Goal: Complete application form

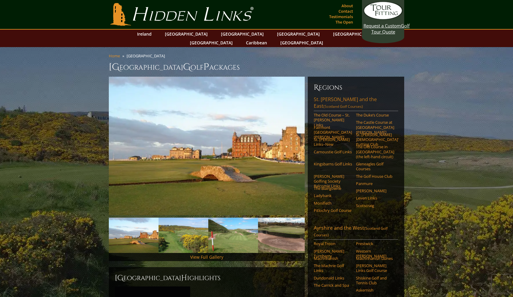
click at [322, 96] on link "[GEOGRAPHIC_DATA][PERSON_NAME] and the East (Scotland Golf Courses)" at bounding box center [356, 103] width 84 height 15
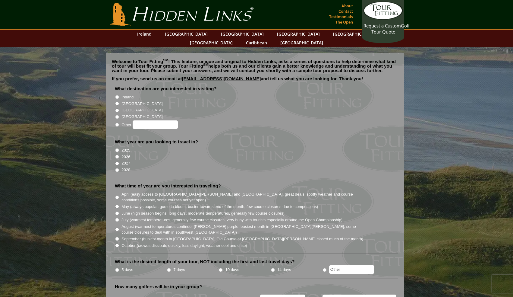
click at [117, 95] on input "Ireland" at bounding box center [117, 97] width 4 height 4
radio input "true"
click at [117, 102] on input "[GEOGRAPHIC_DATA]" at bounding box center [117, 104] width 4 height 4
radio input "true"
click at [117, 155] on input "2026" at bounding box center [117, 157] width 4 height 4
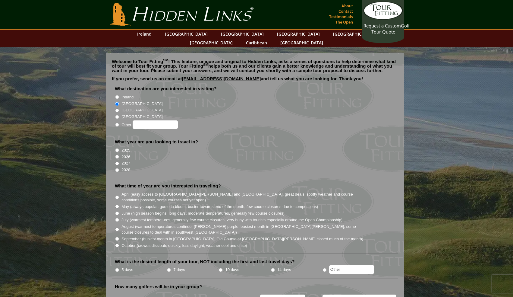
radio input "true"
click at [118, 161] on input "2027" at bounding box center [117, 163] width 4 height 4
radio input "true"
click at [118, 155] on input "2026" at bounding box center [117, 157] width 4 height 4
radio input "true"
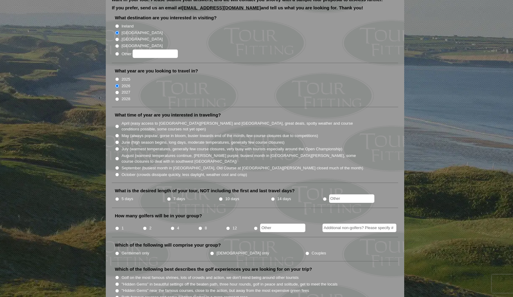
scroll to position [71, 0]
click at [117, 24] on input "Ireland" at bounding box center [117, 26] width 4 height 4
radio input "true"
click at [220, 196] on input "10 days" at bounding box center [221, 198] width 4 height 4
radio input "true"
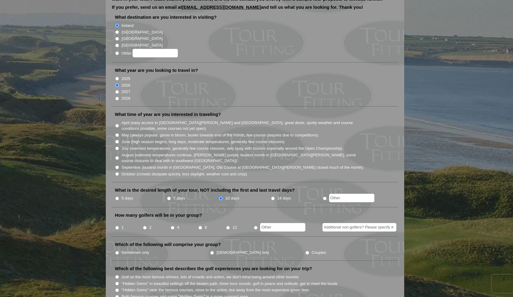
click at [117, 140] on input "June (high season begins, long days, moderate temperatures, generally few cours…" at bounding box center [117, 142] width 4 height 4
radio input "true"
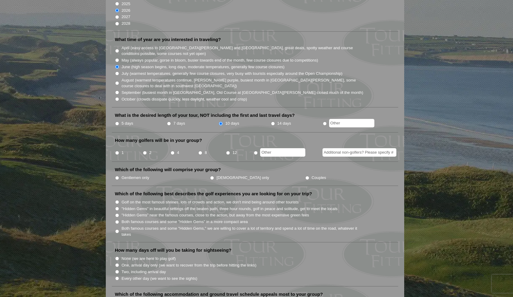
scroll to position [146, 0]
click at [145, 150] on input "2" at bounding box center [145, 152] width 4 height 4
radio input "true"
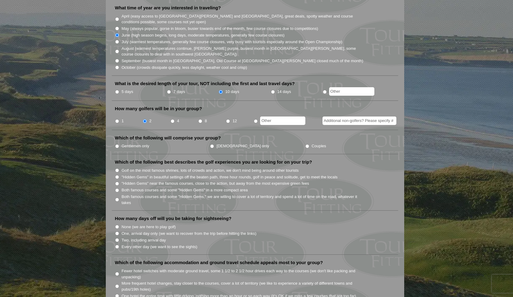
scroll to position [183, 0]
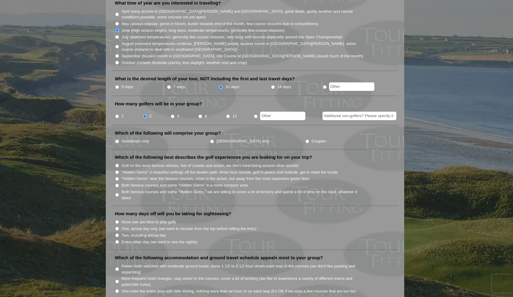
click at [117, 139] on input "Gentlemen only" at bounding box center [117, 141] width 4 height 4
radio input "true"
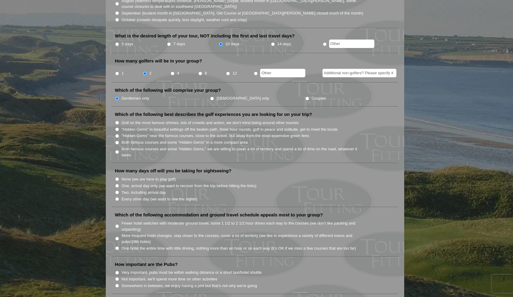
scroll to position [227, 0]
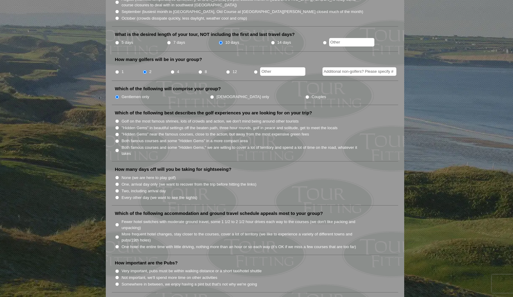
click at [117, 119] on input "Golf on the most famous shrines, lots of crowds and action, we don't mind being…" at bounding box center [117, 121] width 4 height 4
radio input "true"
click at [118, 175] on input "None (we are here to play golf)" at bounding box center [117, 177] width 4 height 4
radio input "true"
click at [117, 182] on input "One, arrival day only (we want to recover from the trip before hitting the link…" at bounding box center [117, 184] width 4 height 4
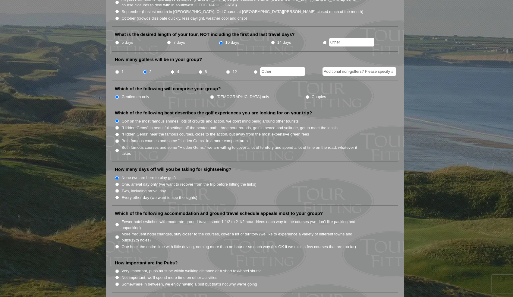
radio input "true"
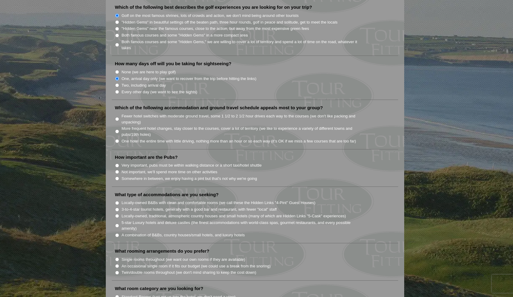
scroll to position [341, 0]
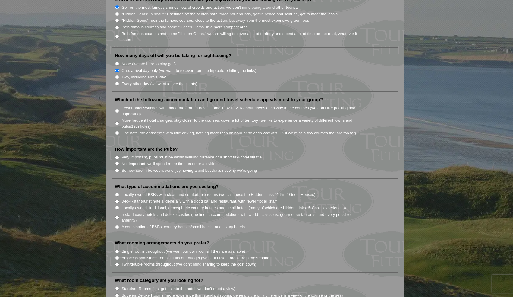
click at [117, 121] on input "More frequent hotel changes, stay closer to the courses, cover a lot of territo…" at bounding box center [117, 123] width 4 height 4
radio input "true"
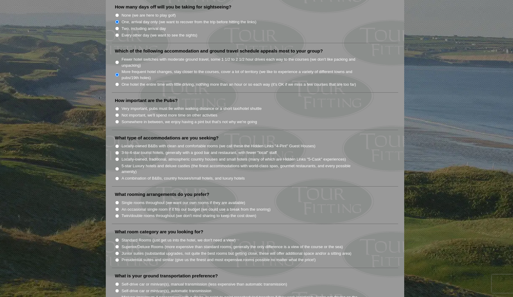
scroll to position [390, 0]
click at [117, 119] on input "Somewhere in between, we enjoy having a pint but that's not why we're going" at bounding box center [117, 121] width 4 height 4
radio input "true"
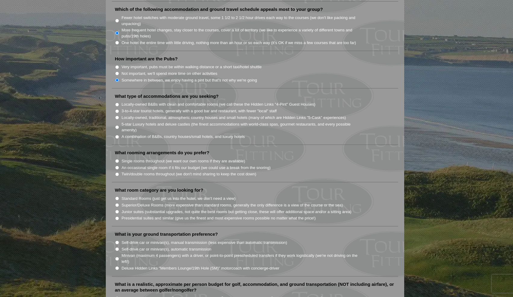
scroll to position [432, 0]
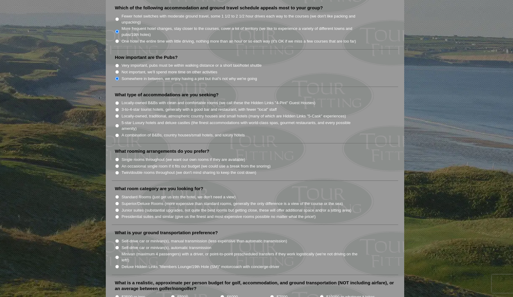
click at [117, 108] on input "3-to-4-star tourist hotels, generally with a good bar and restaurant, with fewe…" at bounding box center [117, 110] width 4 height 4
radio input "true"
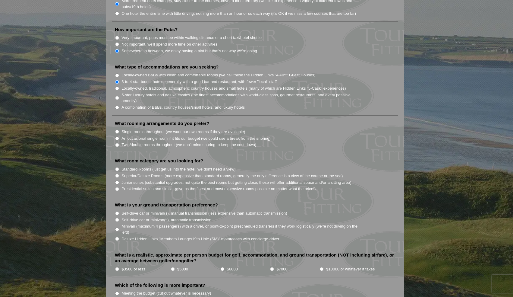
scroll to position [463, 0]
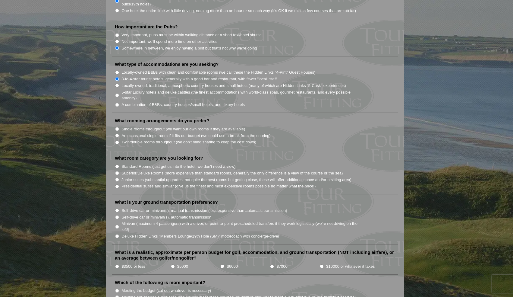
click at [118, 127] on input "Single rooms throughout (we want our own rooms if they are available)" at bounding box center [117, 129] width 4 height 4
radio input "true"
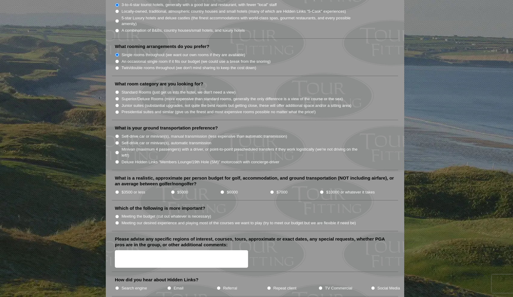
scroll to position [539, 0]
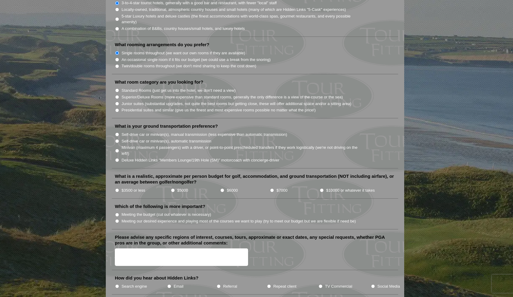
click at [117, 88] on input "Standard Rooms (just get us into the hotel, we don't need a view)" at bounding box center [117, 90] width 4 height 4
radio input "true"
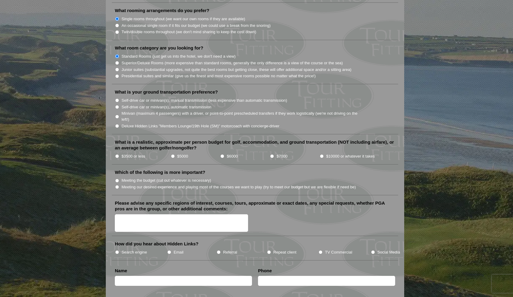
scroll to position [579, 0]
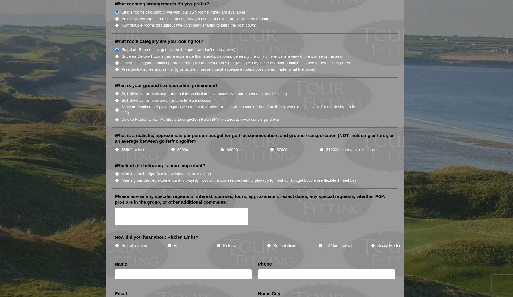
click at [117, 98] on input "Self-drive car or minivan(s), automatic transmission" at bounding box center [117, 100] width 4 height 4
radio input "true"
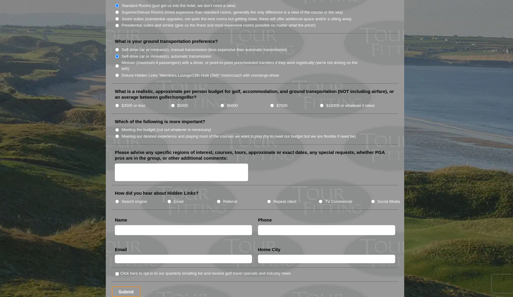
scroll to position [634, 0]
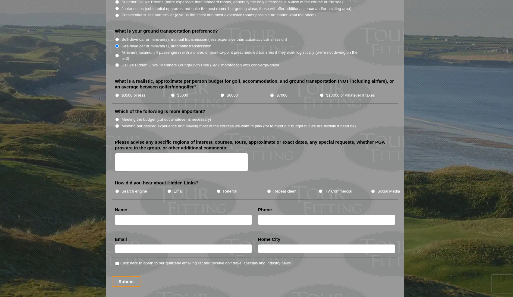
click at [322, 93] on input "$10000 or whatever it takes" at bounding box center [322, 95] width 4 height 4
radio input "true"
click at [116, 124] on input "Meeting our desired experience and playing most of the courses we want to play …" at bounding box center [117, 126] width 4 height 4
radio input "true"
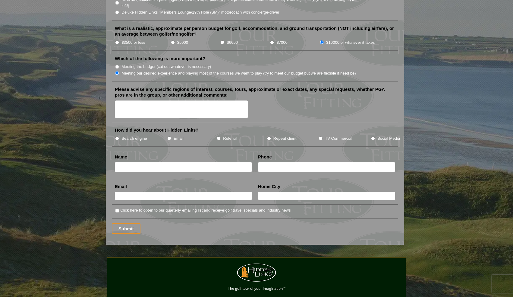
scroll to position [688, 0]
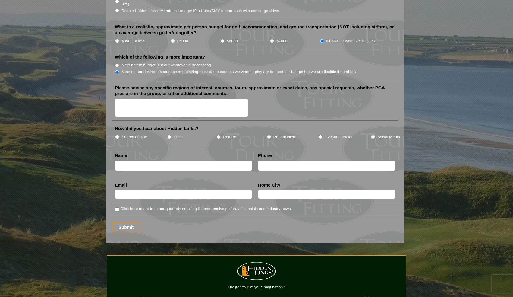
click at [116, 99] on textarea "Please advise any specific regions of interest, courses, tours, approximate or …" at bounding box center [181, 108] width 133 height 18
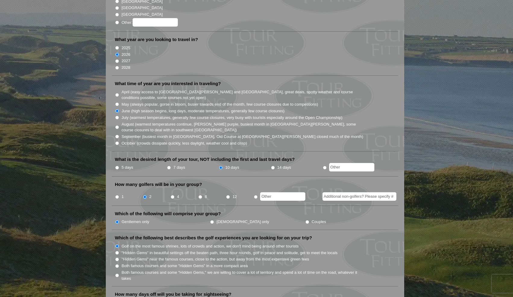
scroll to position [55, 0]
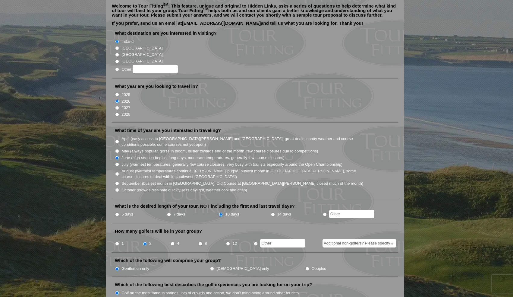
type textarea "St Andrews"
click at [117, 46] on input "[GEOGRAPHIC_DATA]" at bounding box center [117, 48] width 4 height 4
radio input "true"
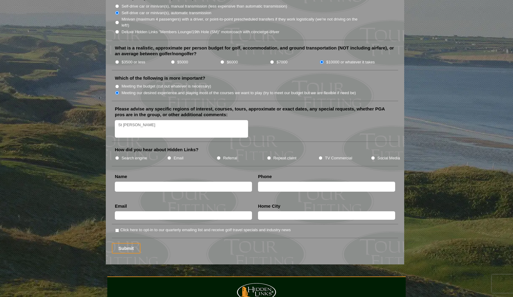
scroll to position [666, 0]
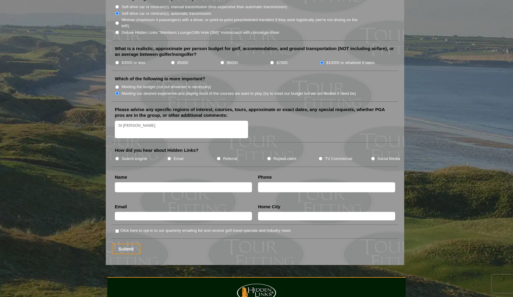
click at [145, 121] on textarea "St Andrews" at bounding box center [181, 130] width 133 height 18
type textarea "St Andrews Region a must"
click at [118, 156] on input "Search engine" at bounding box center [117, 158] width 4 height 4
radio input "true"
click at [126, 182] on input "text" at bounding box center [183, 187] width 137 height 10
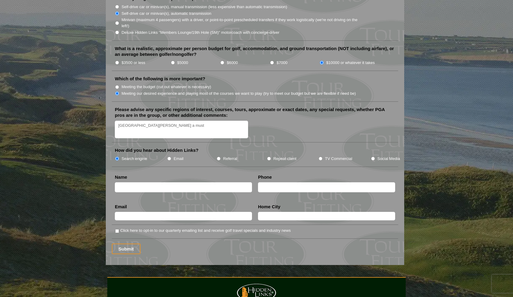
type input "Brett Windsor"
radio input "true"
type input "0477 748 265"
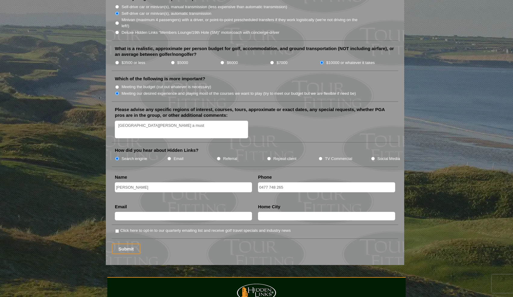
type input "brett_windsor@outlook.com"
click at [271, 212] on input "text" at bounding box center [326, 216] width 137 height 8
click at [305, 212] on input "MOUNTAIN CREEK QLD 4557" at bounding box center [326, 216] width 137 height 8
type input "MOUNTAIN CREEK QLD AUSTRALIA 4557"
click at [116, 229] on input "Click here to opt-in to our quarterly emailing list and receive golf travel spe…" at bounding box center [117, 231] width 4 height 4
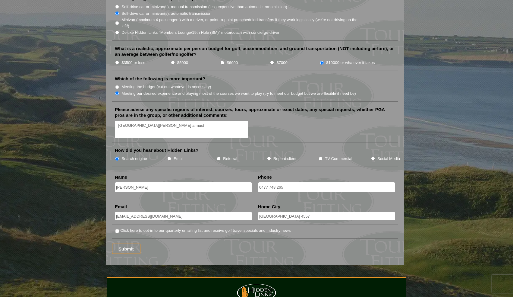
checkbox input "true"
click at [128, 243] on input "Submit" at bounding box center [126, 248] width 29 height 11
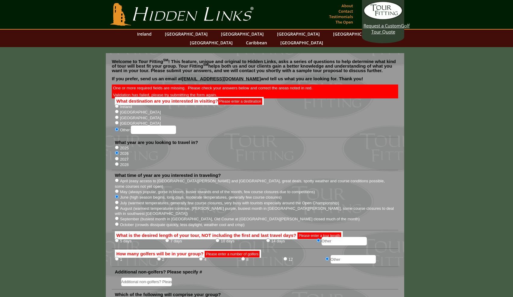
click at [117, 109] on input "[GEOGRAPHIC_DATA]" at bounding box center [117, 111] width 4 height 4
radio input "true"
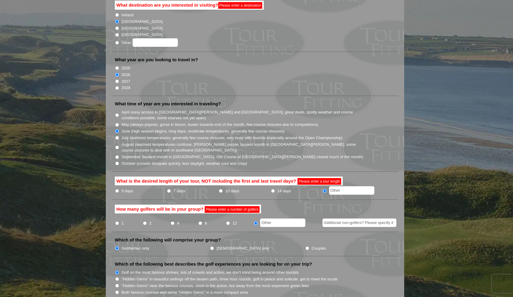
scroll to position [104, 0]
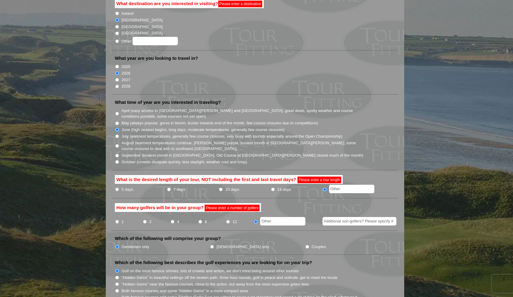
click at [146, 219] on input "2" at bounding box center [145, 221] width 4 height 4
radio input "true"
click at [273, 187] on input "14 days" at bounding box center [273, 189] width 4 height 4
radio input "true"
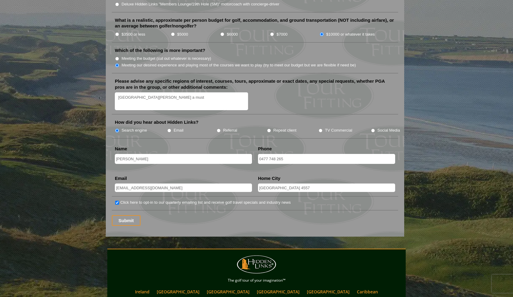
scroll to position [725, 0]
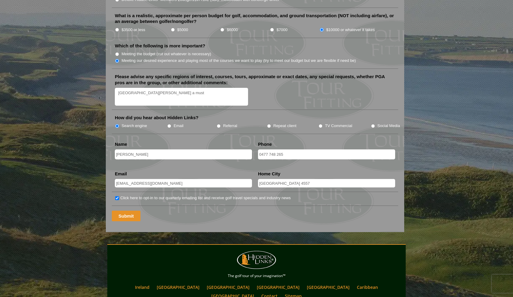
click at [129, 210] on input "Submit" at bounding box center [126, 215] width 29 height 11
